Goal: Task Accomplishment & Management: Manage account settings

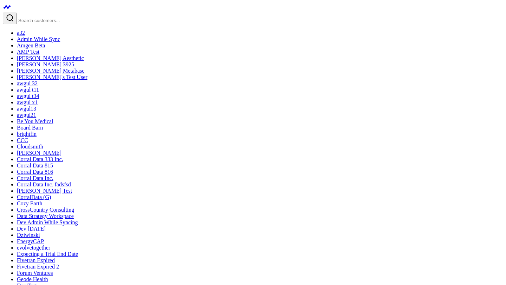
type textarea "summarize this board"
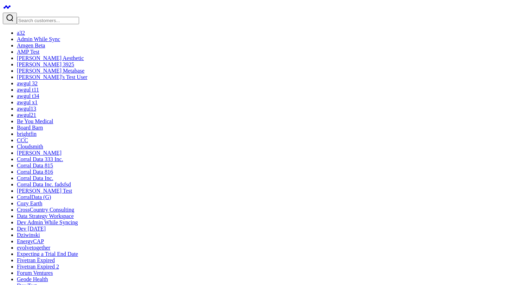
scroll to position [343, 0]
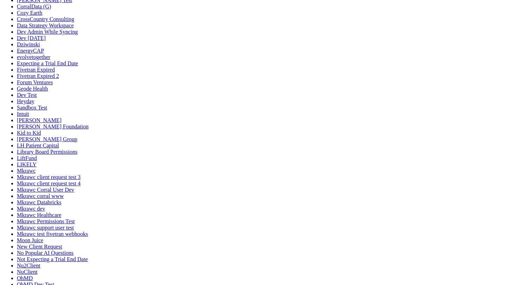
scroll to position [214, 0]
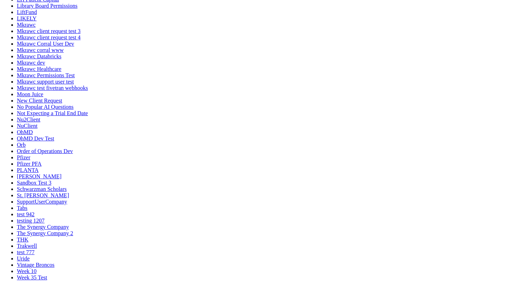
scroll to position [859, 0]
type textarea "Update top sources of revenue to exclude tiktok"
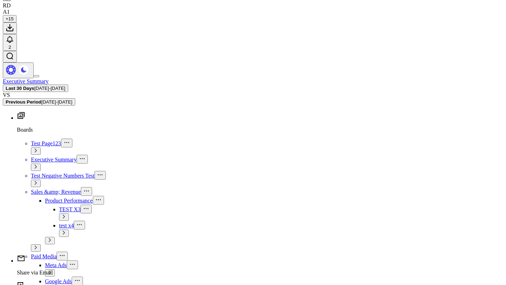
scroll to position [1042, 0]
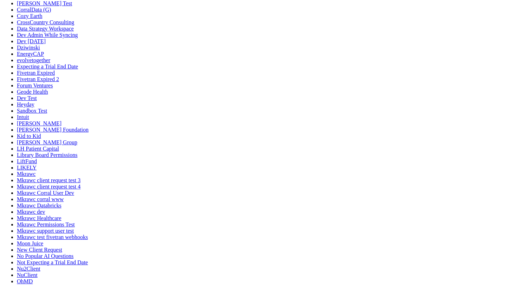
scroll to position [0, 0]
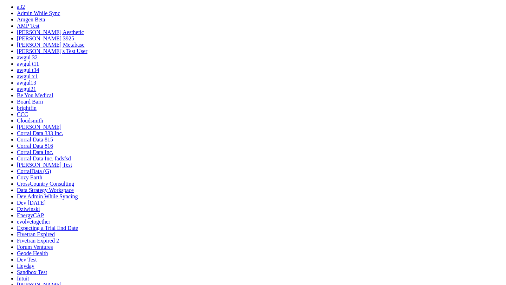
scroll to position [0, 0]
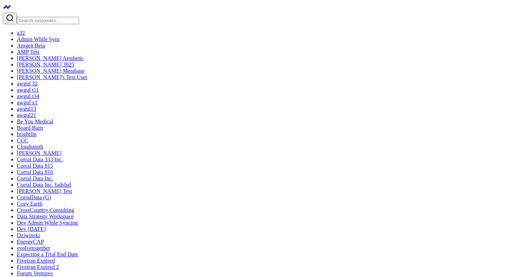
select select "7"
select select "2025"
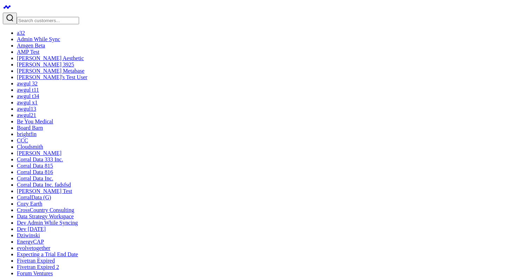
type input "08/05/25"
select select "7"
select select "2025"
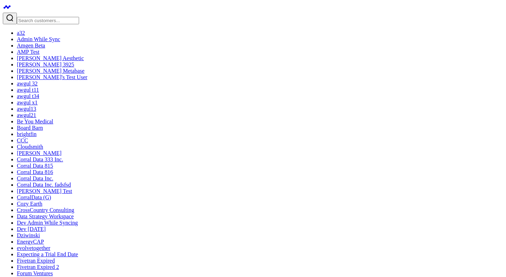
type input "08/08/25"
select select "7"
select select "2025"
select select "7"
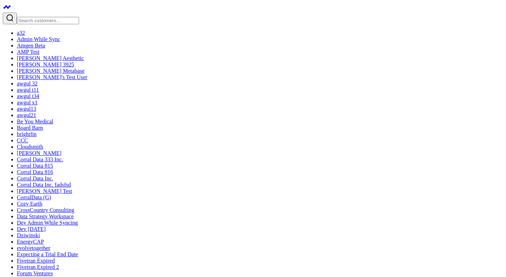
select select "2025"
type input "08/05/25"
select select "7"
select select "2025"
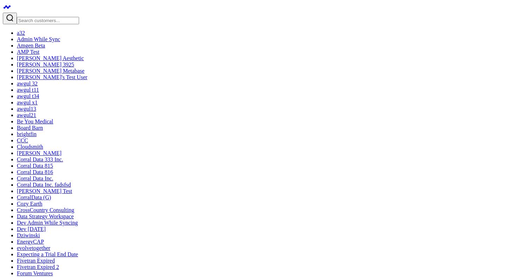
type input "08/08/25"
select select "7"
select select "2025"
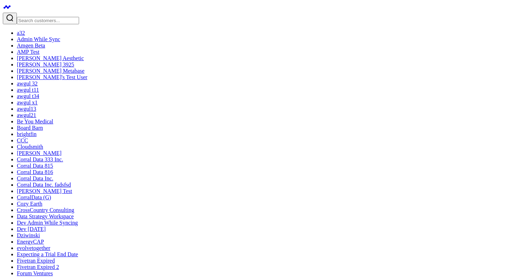
type input "08/05/25 - 08/08/25"
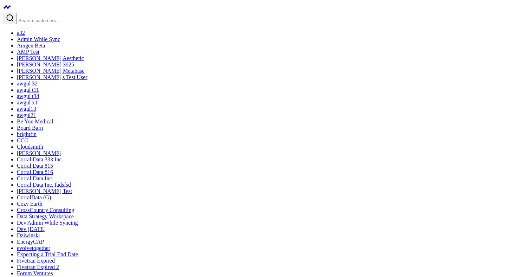
scroll to position [675, 0]
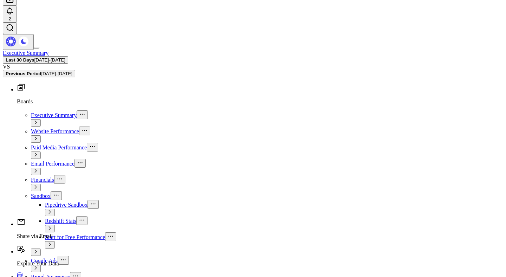
click at [14, 7] on icon at bounding box center [10, 11] width 8 height 8
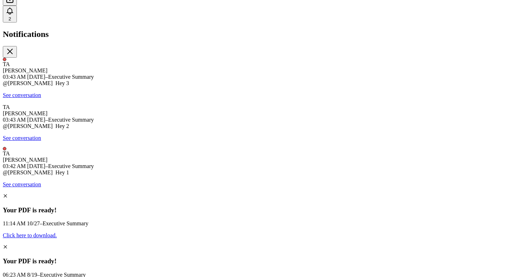
click at [41, 92] on link "See conversation" at bounding box center [22, 95] width 38 height 6
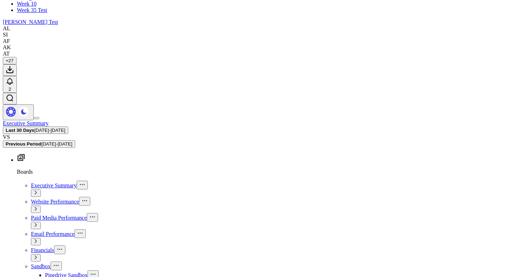
scroll to position [557, 0]
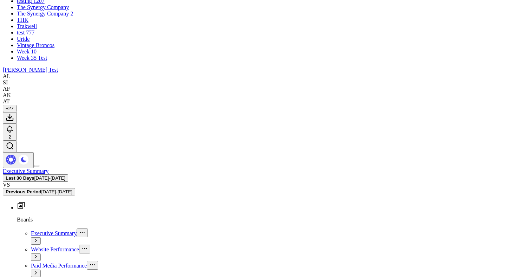
click at [14, 125] on icon at bounding box center [10, 129] width 8 height 8
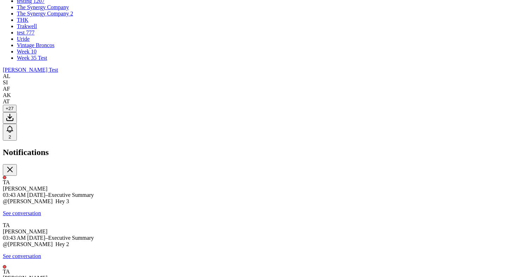
click at [41, 210] on link "See conversation" at bounding box center [22, 213] width 38 height 6
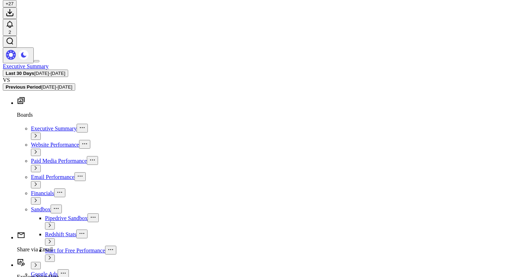
scroll to position [675, 0]
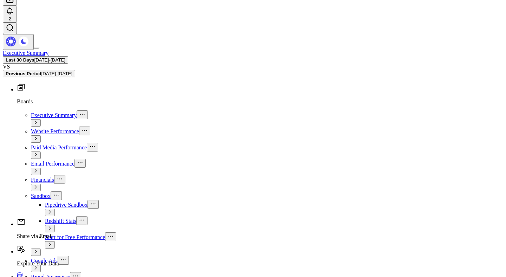
click at [17, 6] on button "2" at bounding box center [10, 14] width 14 height 17
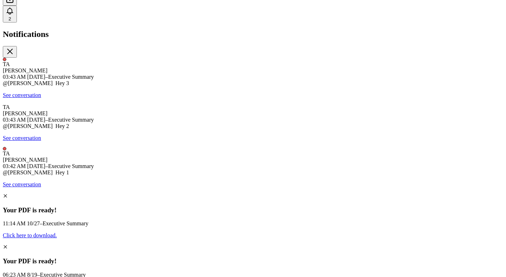
click at [41, 92] on link "See conversation" at bounding box center [22, 95] width 38 height 6
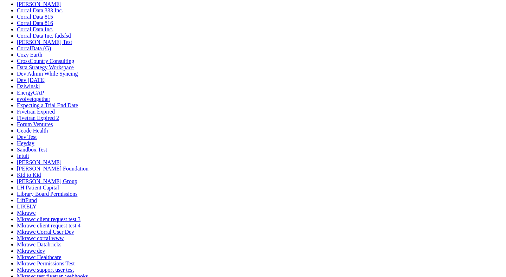
scroll to position [255, 0]
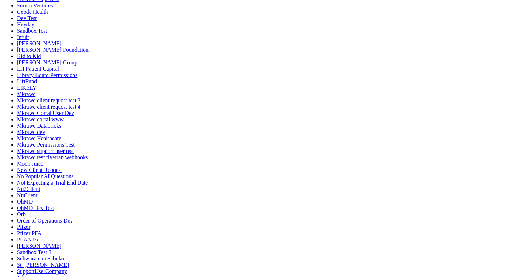
scroll to position [305, 0]
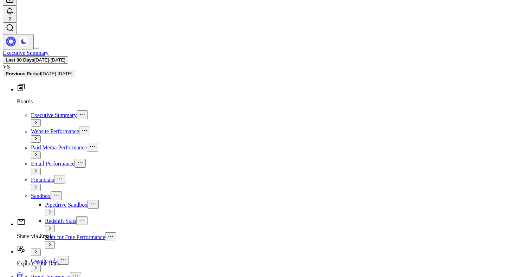
click at [14, 8] on icon at bounding box center [10, 11] width 8 height 8
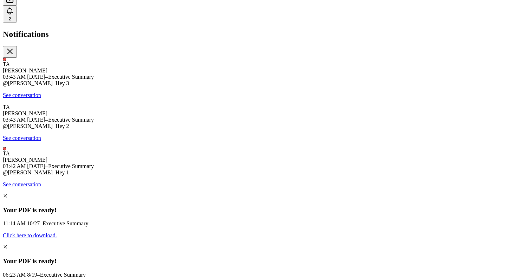
click at [41, 92] on link "See conversation" at bounding box center [22, 95] width 38 height 6
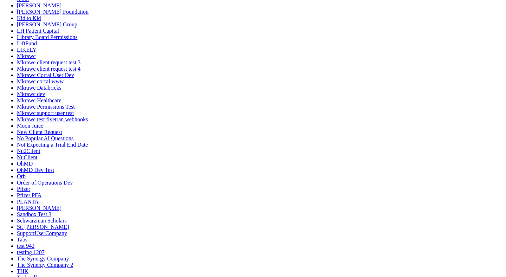
scroll to position [305, 0]
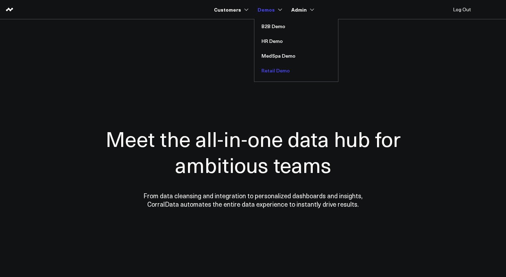
click at [276, 71] on link "Retail Demo" at bounding box center [296, 70] width 84 height 15
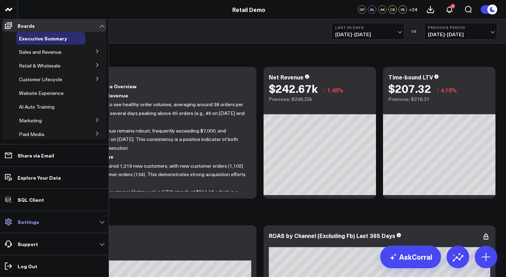
click at [33, 223] on p "Settings" at bounding box center [28, 222] width 21 height 6
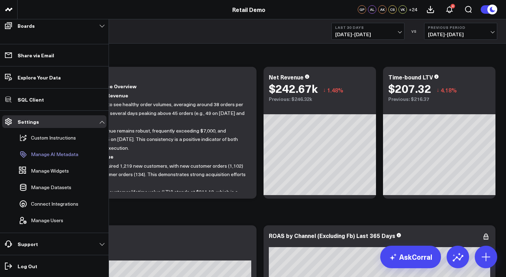
click at [51, 157] on p "Manage AI Metadata" at bounding box center [54, 154] width 47 height 6
